Goal: Transaction & Acquisition: Obtain resource

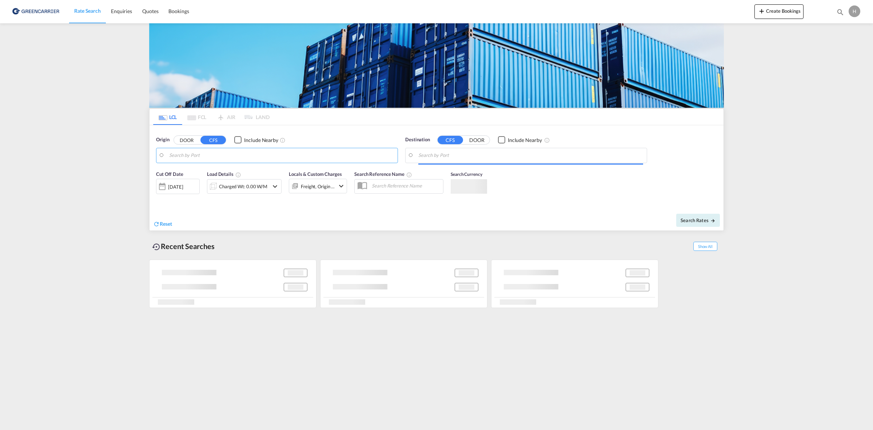
click at [259, 162] on md-autocomplete-wrap at bounding box center [281, 157] width 225 height 15
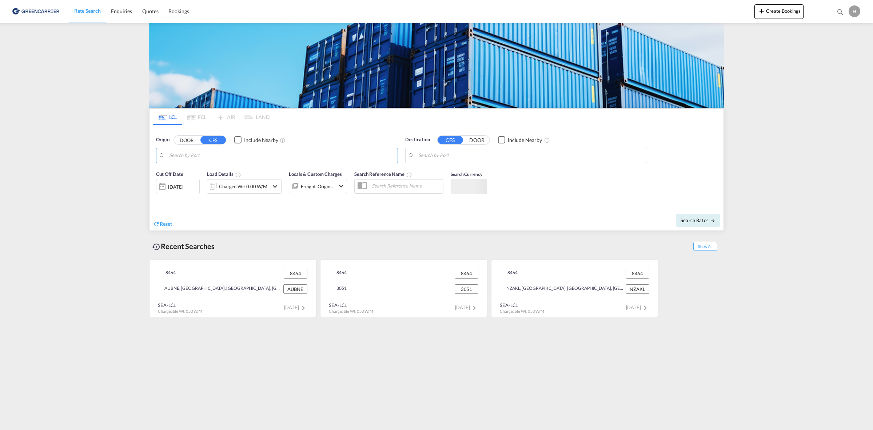
click at [258, 157] on input "Search by Port" at bounding box center [281, 155] width 225 height 11
type input "6"
click at [250, 146] on div "Origin DOOR CFS Include Nearby dk-6360" at bounding box center [277, 149] width 242 height 27
drag, startPoint x: 231, startPoint y: 155, endPoint x: 89, endPoint y: 156, distance: 142.3
click at [89, 156] on md-content "Rate Search Enquiries Quotes Bookings Create Bookings Bookings Quotes Enquiries…" at bounding box center [436, 215] width 873 height 430
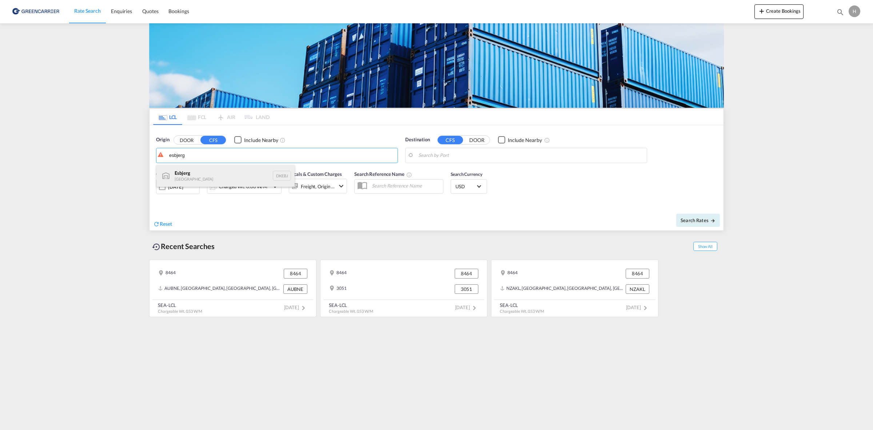
click at [207, 178] on div "Esbjerg Denmark DKEBJ" at bounding box center [225, 176] width 138 height 22
type input "[GEOGRAPHIC_DATA], DKEBJ"
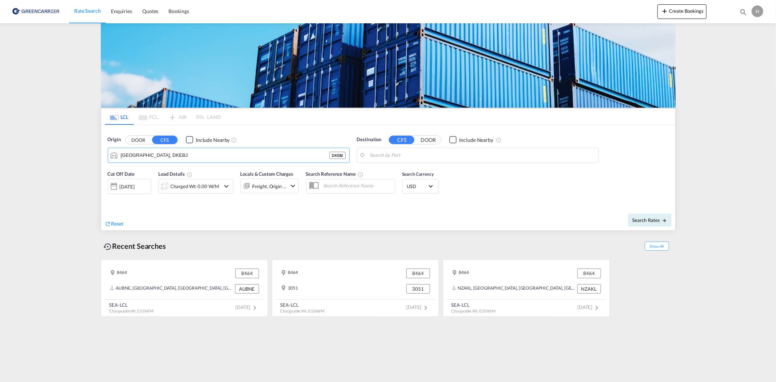
click at [453, 159] on body "Rate Search Enquiries Quotes Bookings Rate Search Enquiries" at bounding box center [388, 191] width 776 height 382
type input "siga"
click at [142, 138] on button "DOOR" at bounding box center [138, 140] width 25 height 8
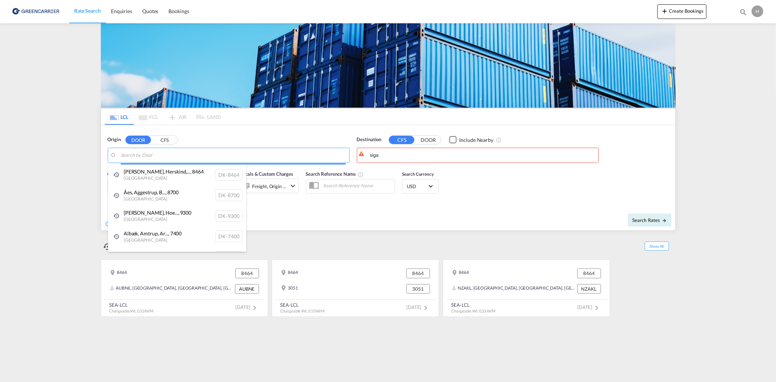
click at [160, 157] on body "Rate Search Enquiries Quotes Bookings Rate Search Enquiries" at bounding box center [388, 191] width 776 height 382
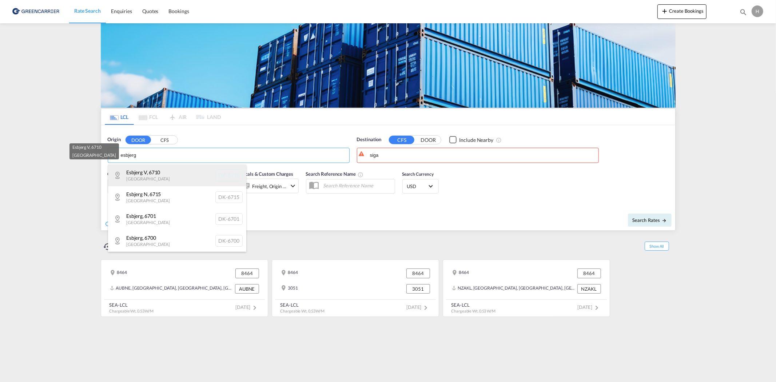
click at [183, 176] on div "[GEOGRAPHIC_DATA] [GEOGRAPHIC_DATA]-6710" at bounding box center [177, 175] width 138 height 22
type input "DK-6710, Esbjerg V"
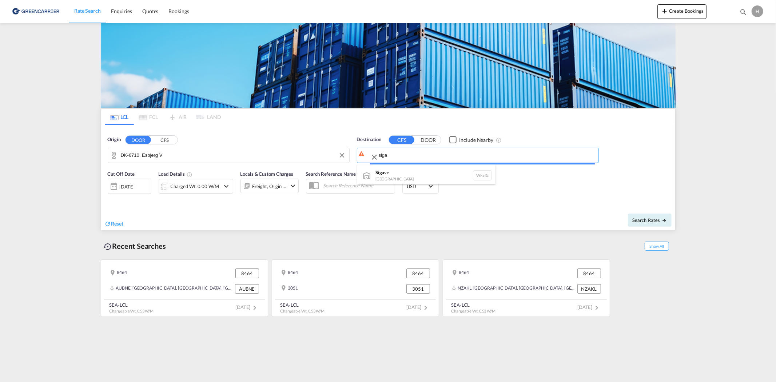
drag, startPoint x: 405, startPoint y: 156, endPoint x: 341, endPoint y: 161, distance: 64.9
click at [341, 161] on body "Rate Search Enquiries Quotes Bookings Rate Search Enquiries" at bounding box center [388, 191] width 776 height 382
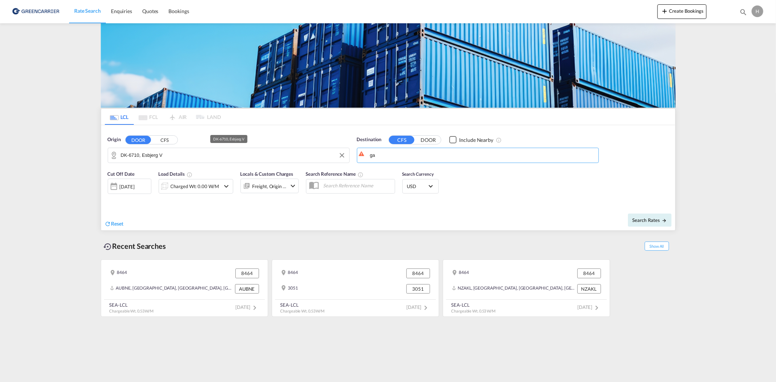
type input "a"
drag, startPoint x: 426, startPoint y: 174, endPoint x: 415, endPoint y: 176, distance: 11.1
click at [425, 174] on div "Singapore [GEOGRAPHIC_DATA] [GEOGRAPHIC_DATA]" at bounding box center [426, 175] width 138 height 22
type input "[GEOGRAPHIC_DATA], SGSIN"
click at [172, 185] on div "Charged Wt: 0.00 W/M" at bounding box center [195, 186] width 48 height 10
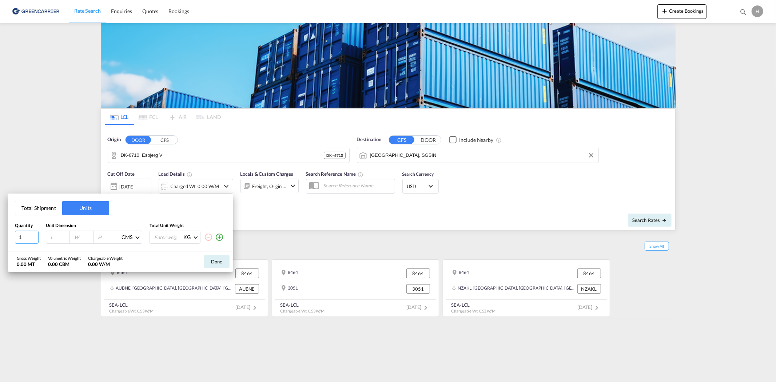
drag, startPoint x: 24, startPoint y: 235, endPoint x: 15, endPoint y: 236, distance: 9.8
click at [15, 236] on input "1" at bounding box center [27, 237] width 24 height 13
type input "3"
type input "120"
type input "80"
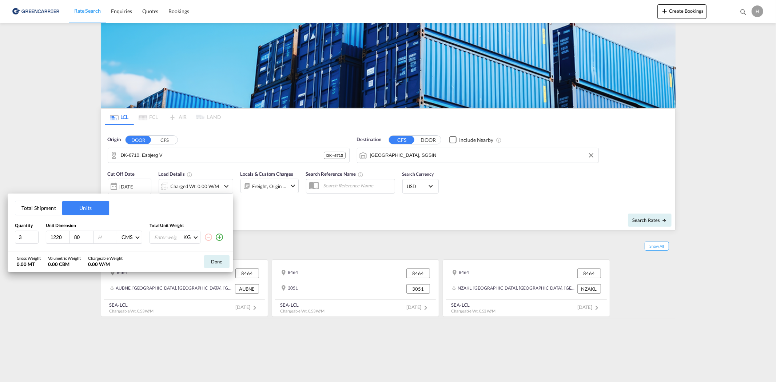
type input "1220"
type input "1"
type input "120"
type input "80"
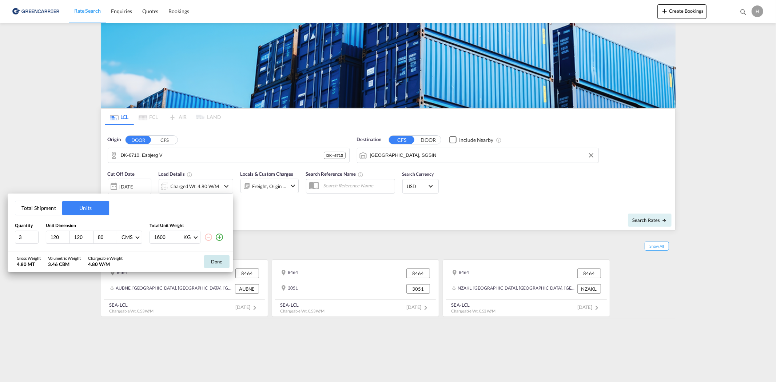
type input "1600"
click at [221, 263] on button "Done" at bounding box center [216, 261] width 25 height 13
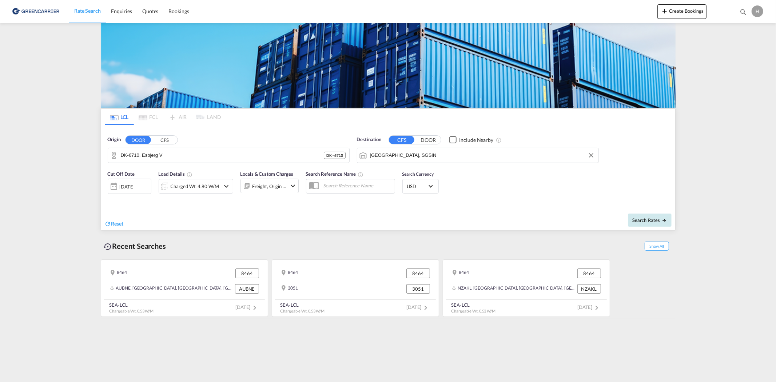
click at [641, 219] on span "Search Rates" at bounding box center [649, 220] width 35 height 6
type input "6710 to SGSIN / [DATE]"
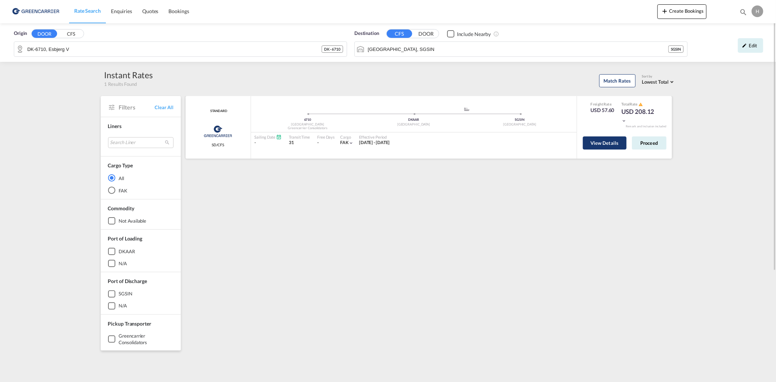
click at [598, 146] on button "View Details" at bounding box center [605, 142] width 44 height 13
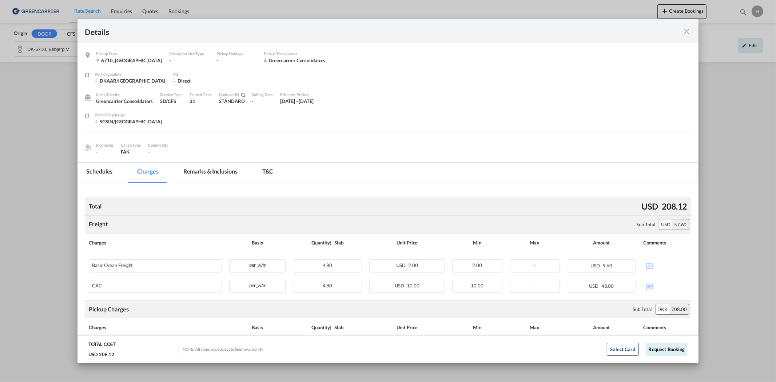
click at [683, 31] on md-icon "icon-close fg-AAA8AD m-0 cursor" at bounding box center [687, 31] width 9 height 9
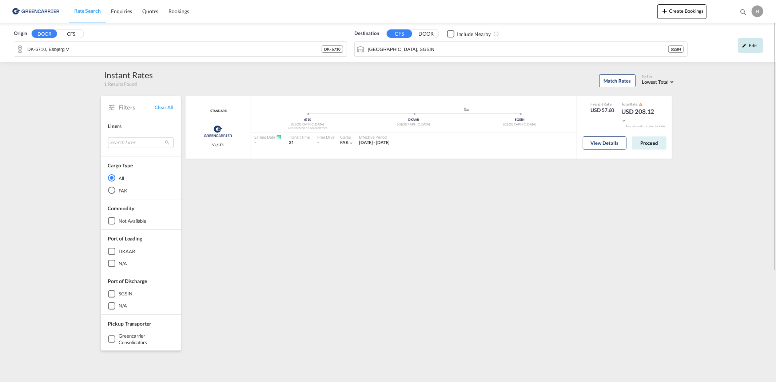
click at [748, 44] on div "Edit" at bounding box center [750, 45] width 25 height 15
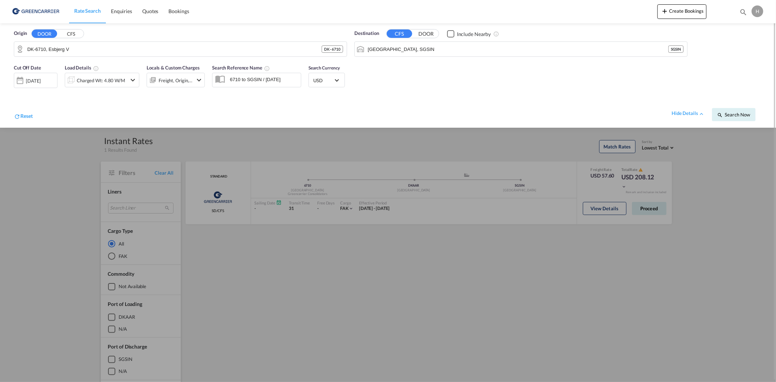
click at [322, 81] on span "USD" at bounding box center [323, 80] width 20 height 7
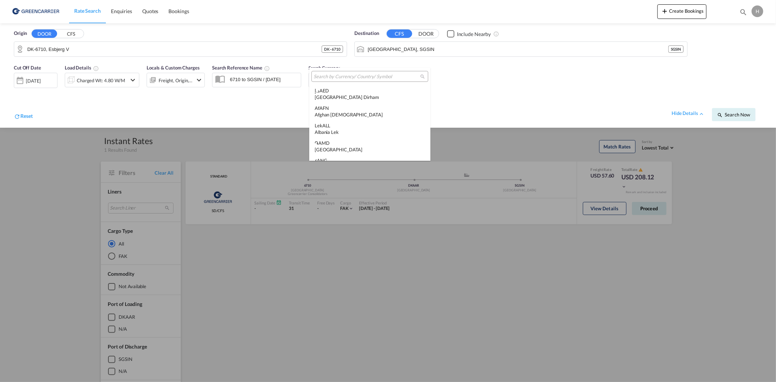
scroll to position [2511, 0]
click at [358, 76] on input "search" at bounding box center [367, 77] width 107 height 7
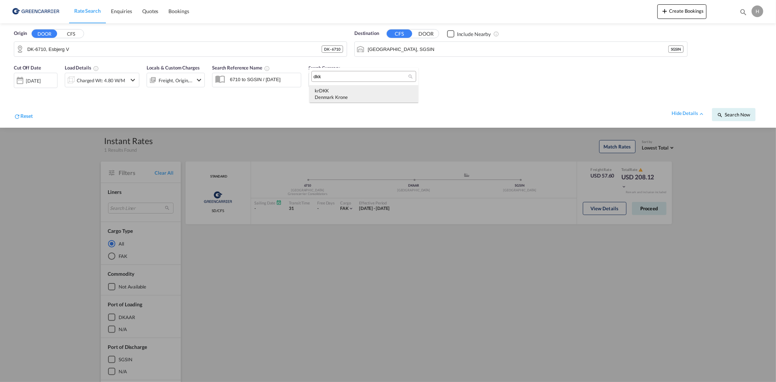
type input "dkk"
click at [392, 98] on div "Denmark Krone" at bounding box center [364, 97] width 98 height 7
click at [746, 111] on button "Search Now" at bounding box center [734, 114] width 44 height 13
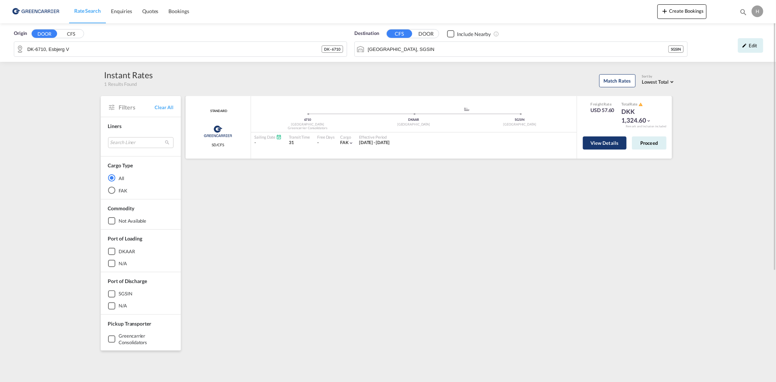
click at [597, 143] on button "View Details" at bounding box center [605, 142] width 44 height 13
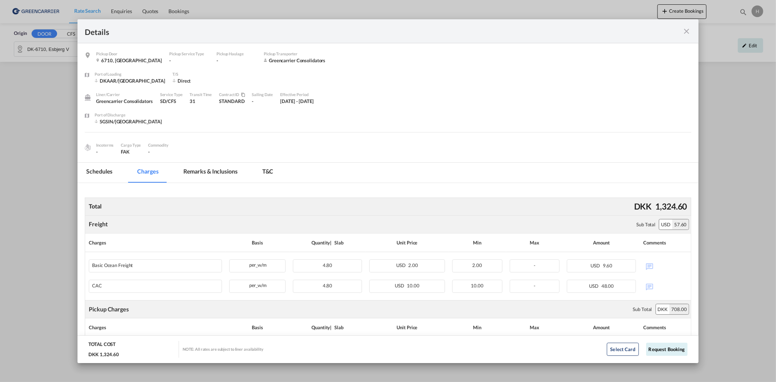
click at [683, 27] on md-icon "icon-close fg-AAA8AD m-0 cursor" at bounding box center [687, 31] width 9 height 9
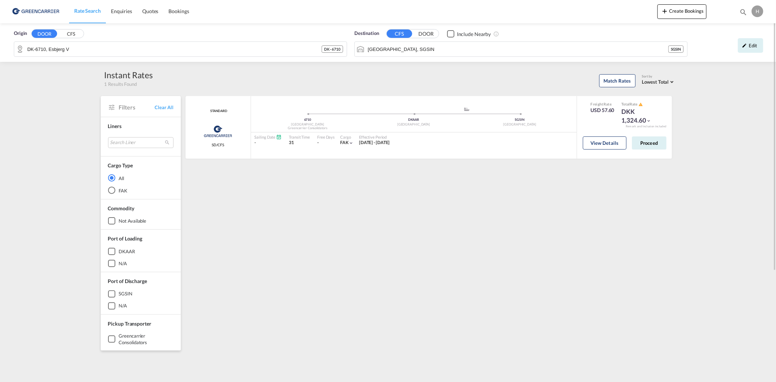
click at [731, 161] on div "Origin DOOR CFS DK-6710, [GEOGRAPHIC_DATA] - 6710 Destination CFS DOOR Include …" at bounding box center [388, 281] width 776 height 516
